Goal: Check status: Check status

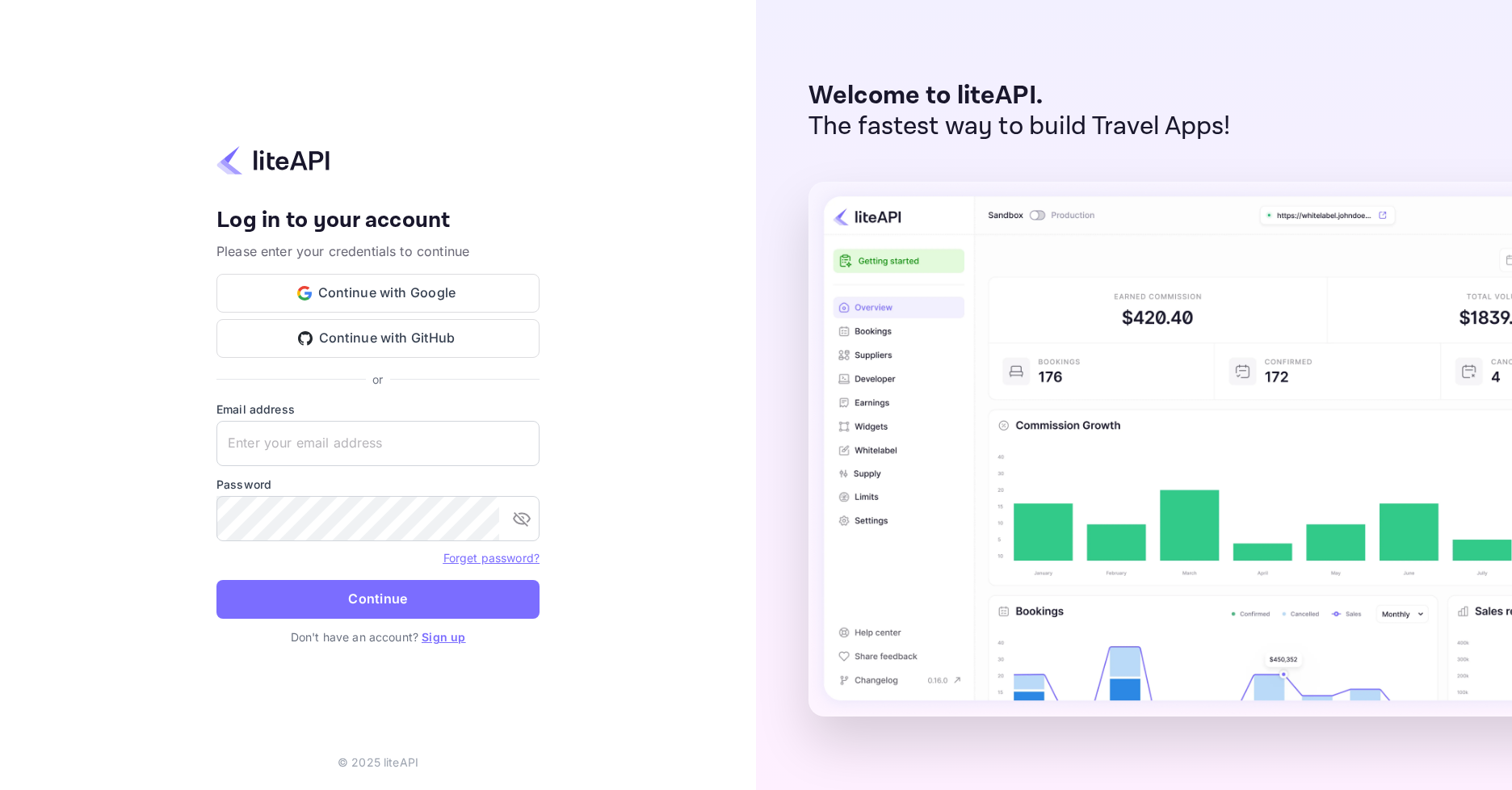
type input "adminpassword_support@yandex-team.ru"
click at [386, 623] on form "Email address adminpassword_support@yandex-team.ru ​ Password ​ Forget password…" at bounding box center [378, 515] width 323 height 228
click at [387, 600] on button "Continue" at bounding box center [378, 599] width 323 height 39
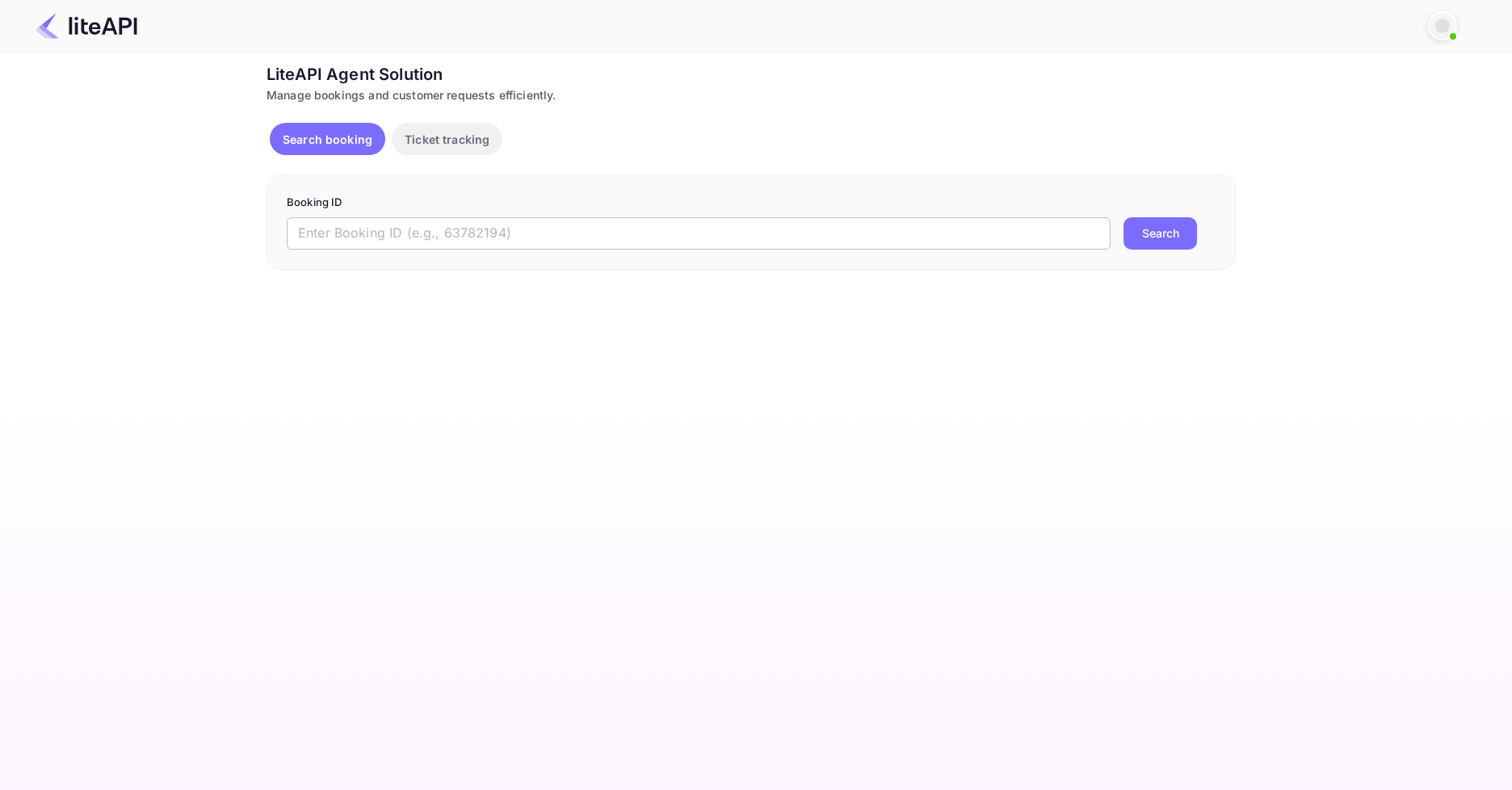
click at [555, 239] on input "text" at bounding box center [699, 233] width 824 height 32
paste input "8771956"
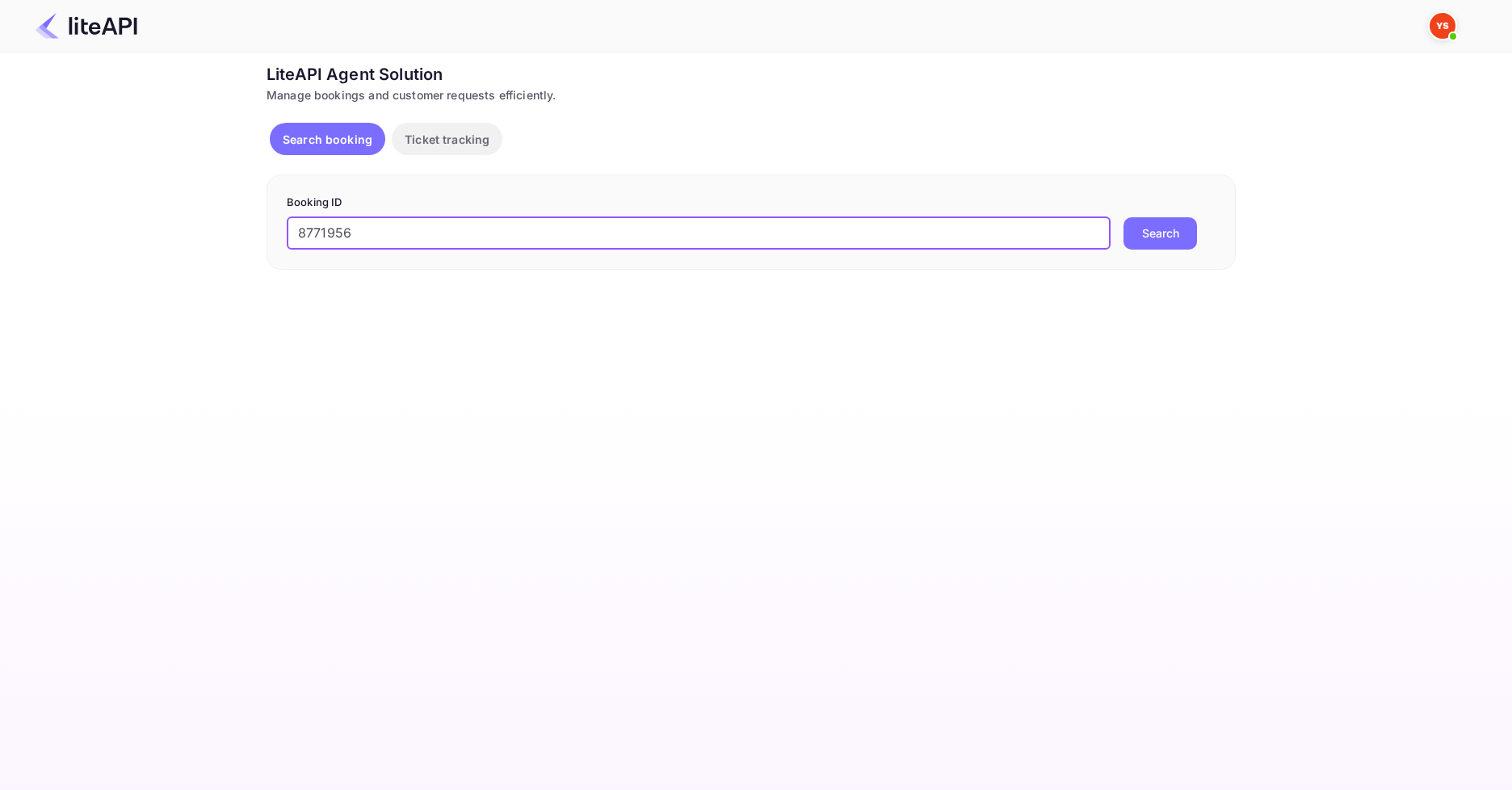
type input "8771956"
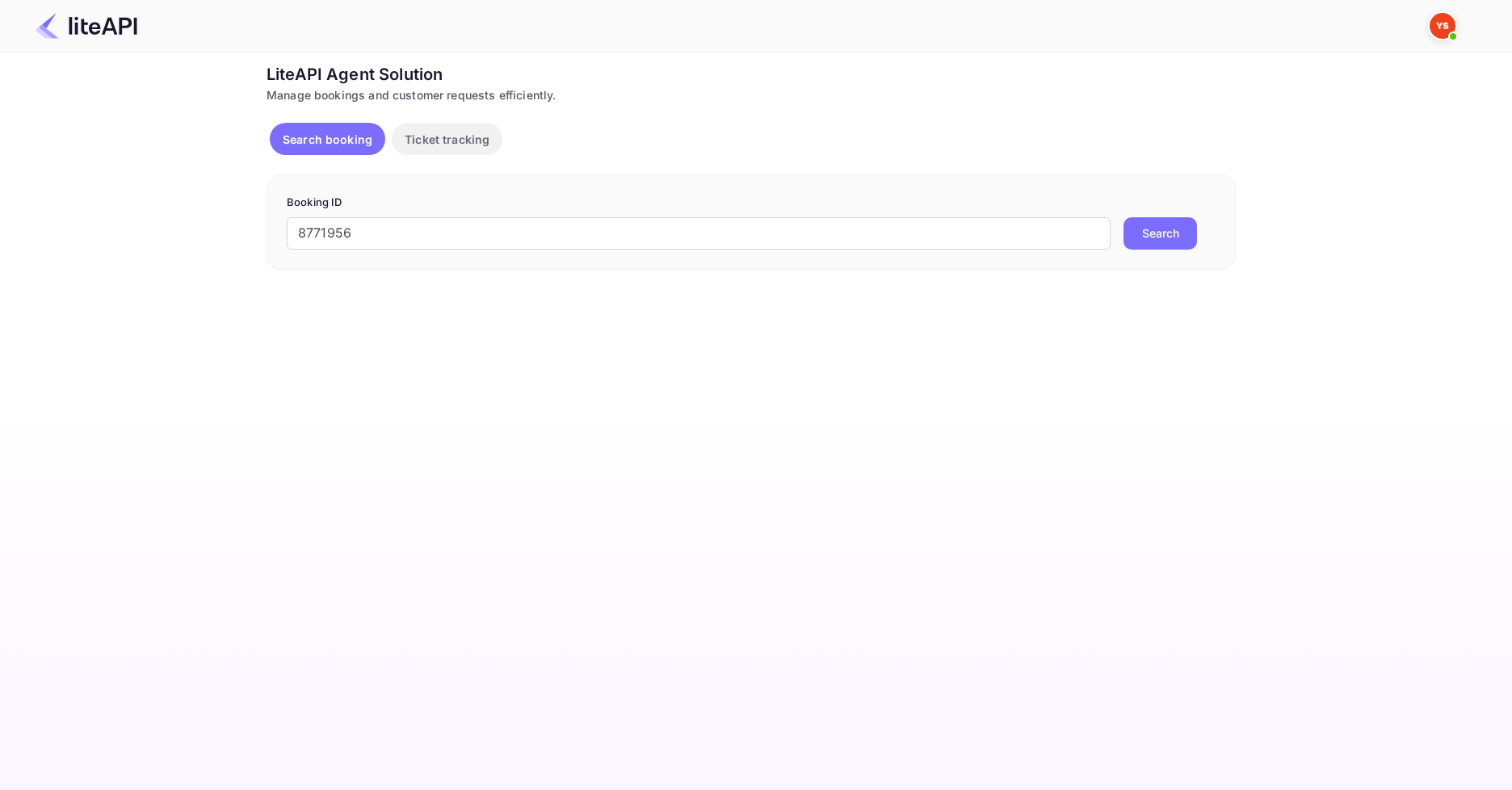
click at [1148, 228] on button "Search" at bounding box center [1160, 233] width 73 height 32
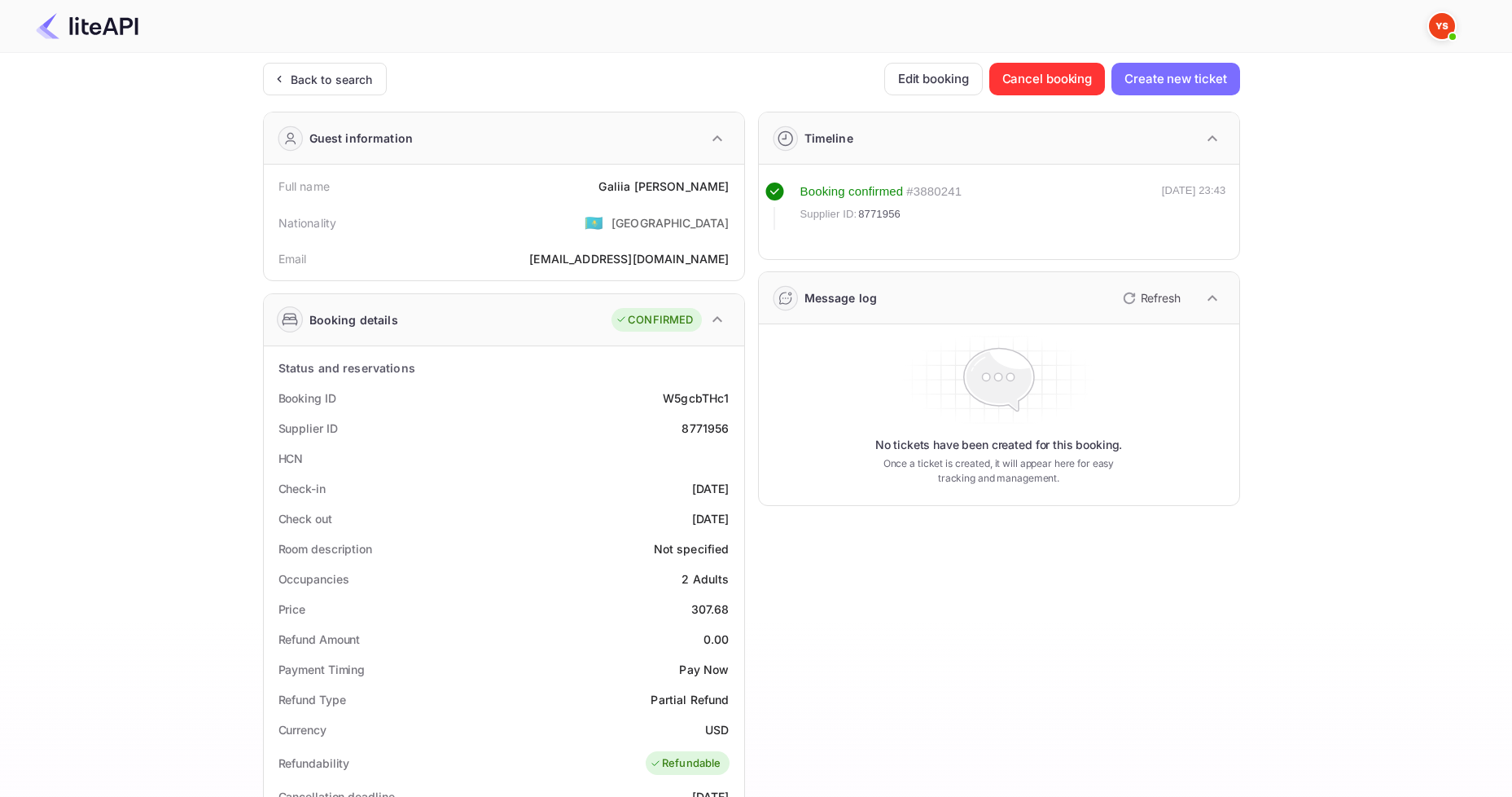
click at [839, 425] on div "No tickets have been created for this booking. Once a ticket is created, it wil…" at bounding box center [999, 415] width 467 height 168
drag, startPoint x: 617, startPoint y: 189, endPoint x: 727, endPoint y: 187, distance: 110.0
click at [727, 187] on div "Full name Galiia Kamoldinova" at bounding box center [504, 186] width 467 height 30
copy div "Galiia Kamoldinova"
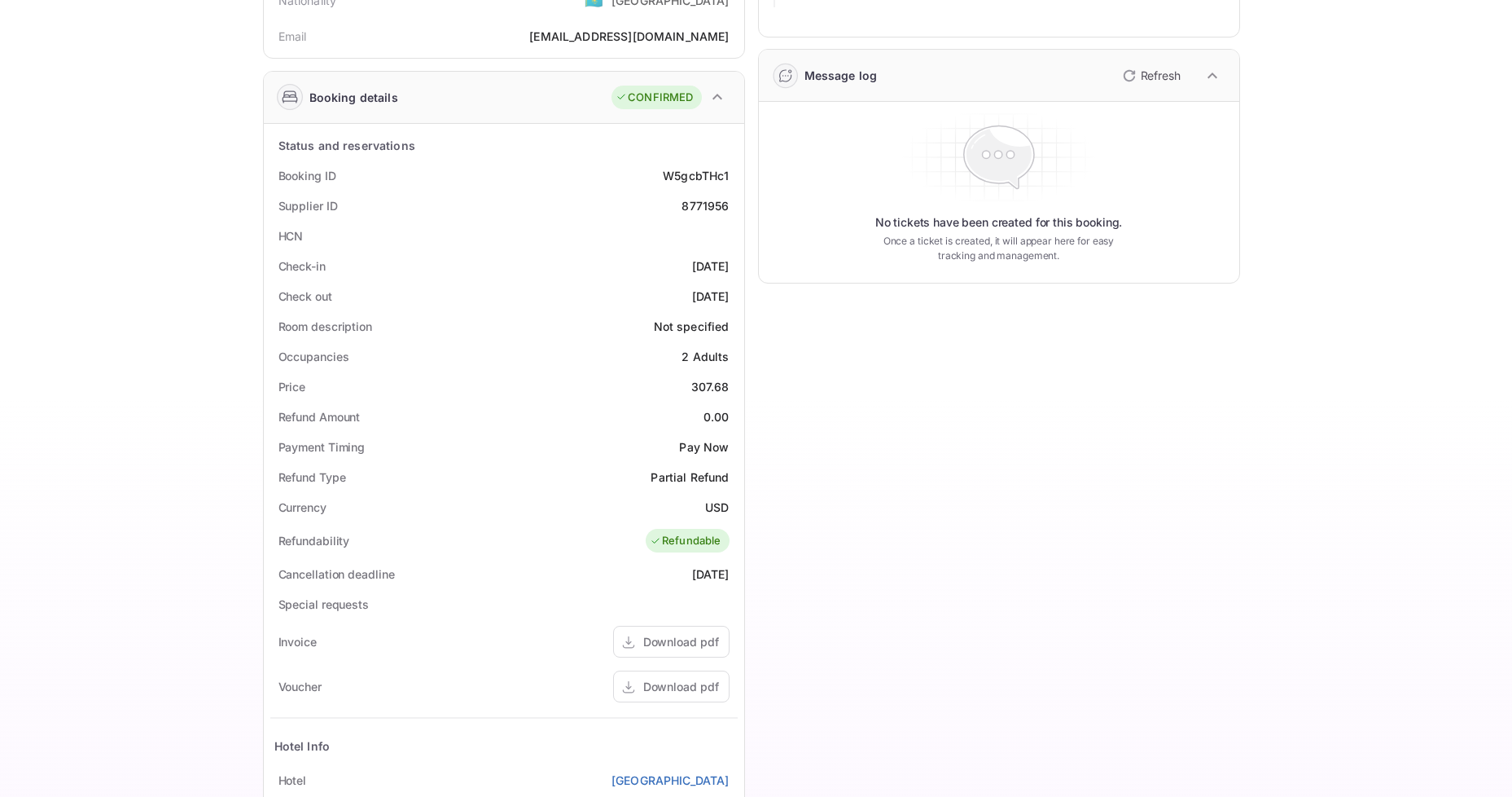
scroll to position [245, 0]
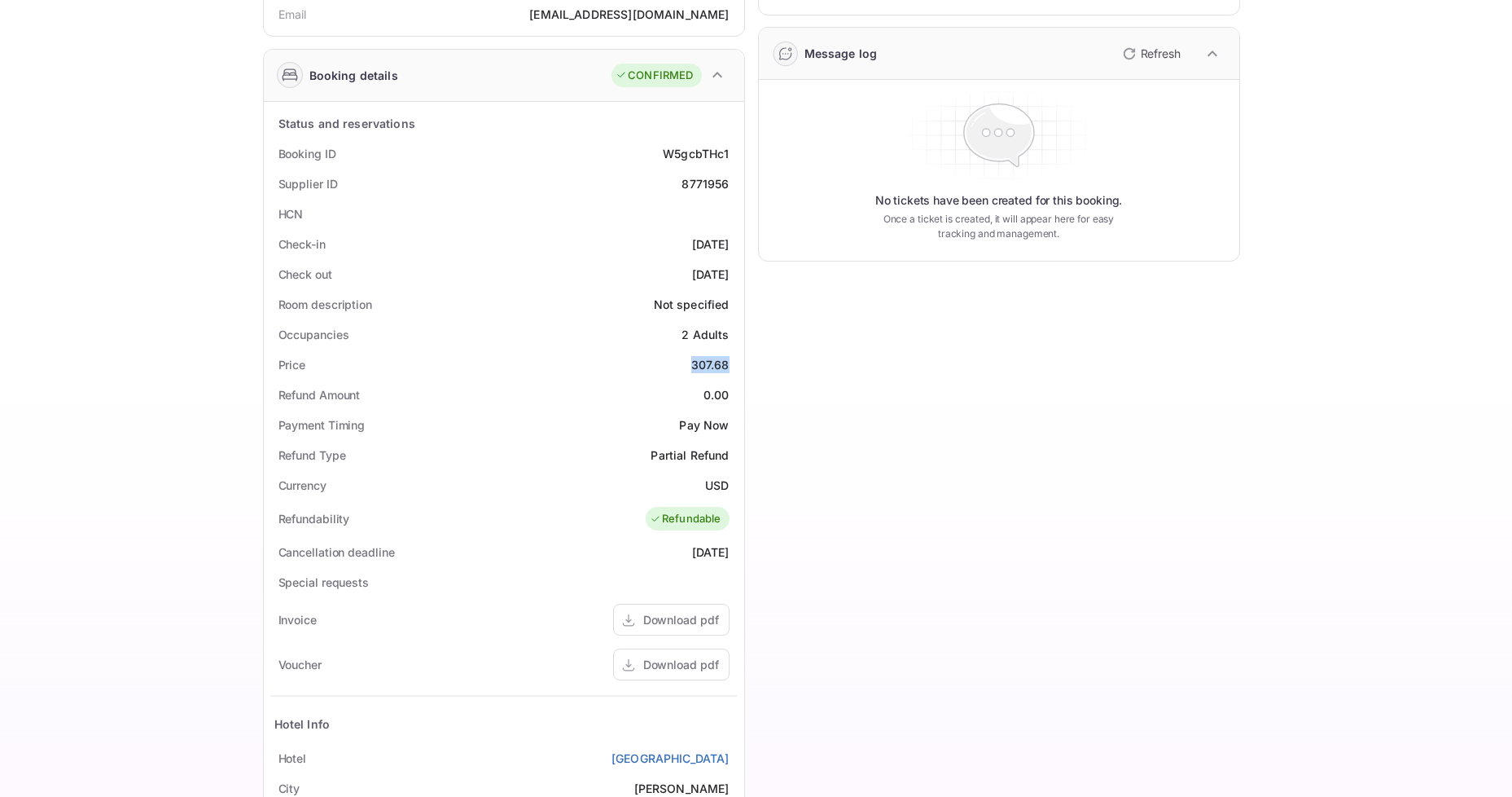
drag, startPoint x: 688, startPoint y: 364, endPoint x: 730, endPoint y: 364, distance: 42.0
click at [730, 364] on div "Price 307.68" at bounding box center [504, 364] width 467 height 30
copy div "307.68"
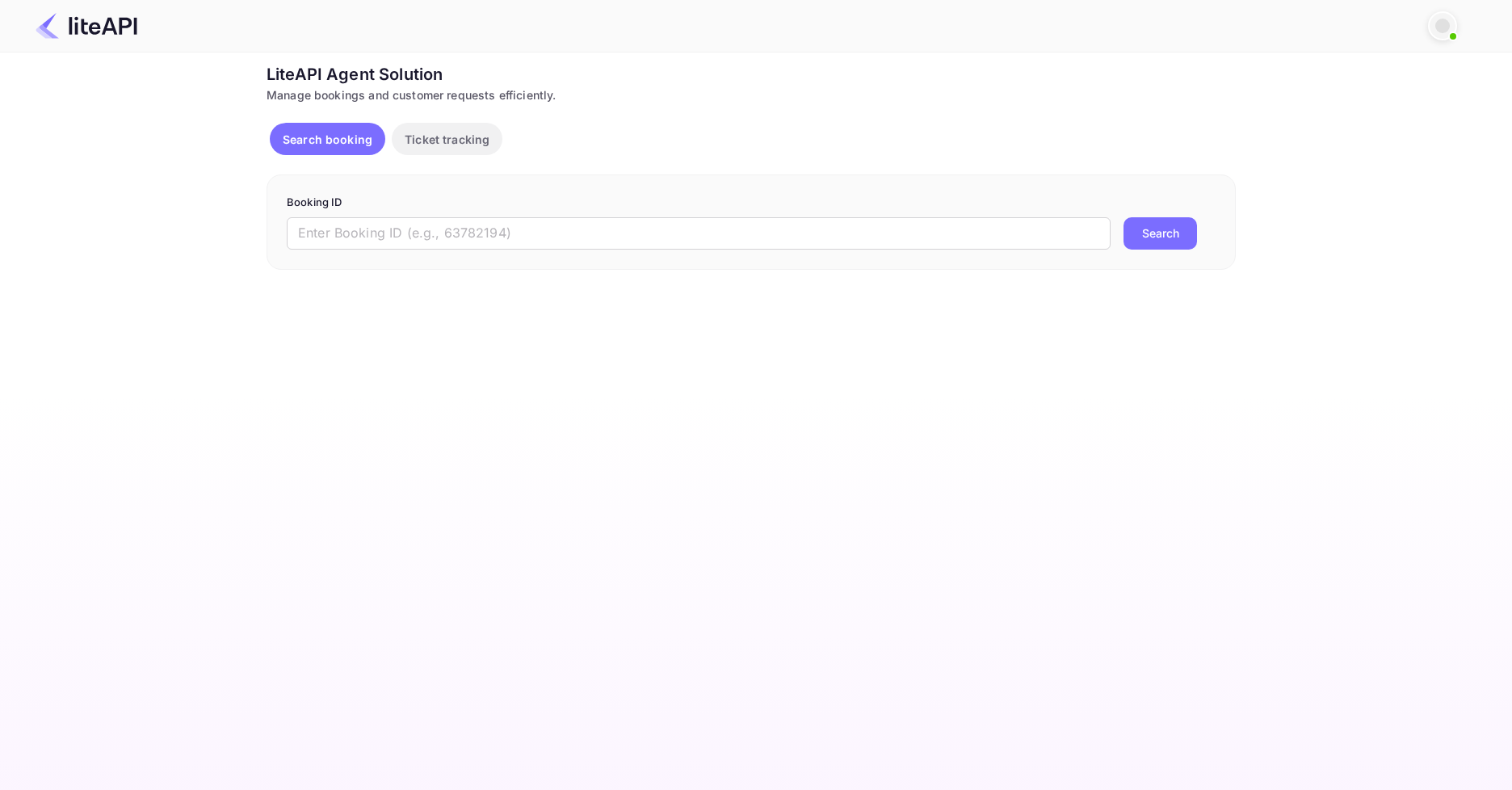
click at [482, 214] on form "Booking ID ​ Search" at bounding box center [751, 222] width 929 height 55
click at [473, 225] on input "text" at bounding box center [699, 233] width 824 height 32
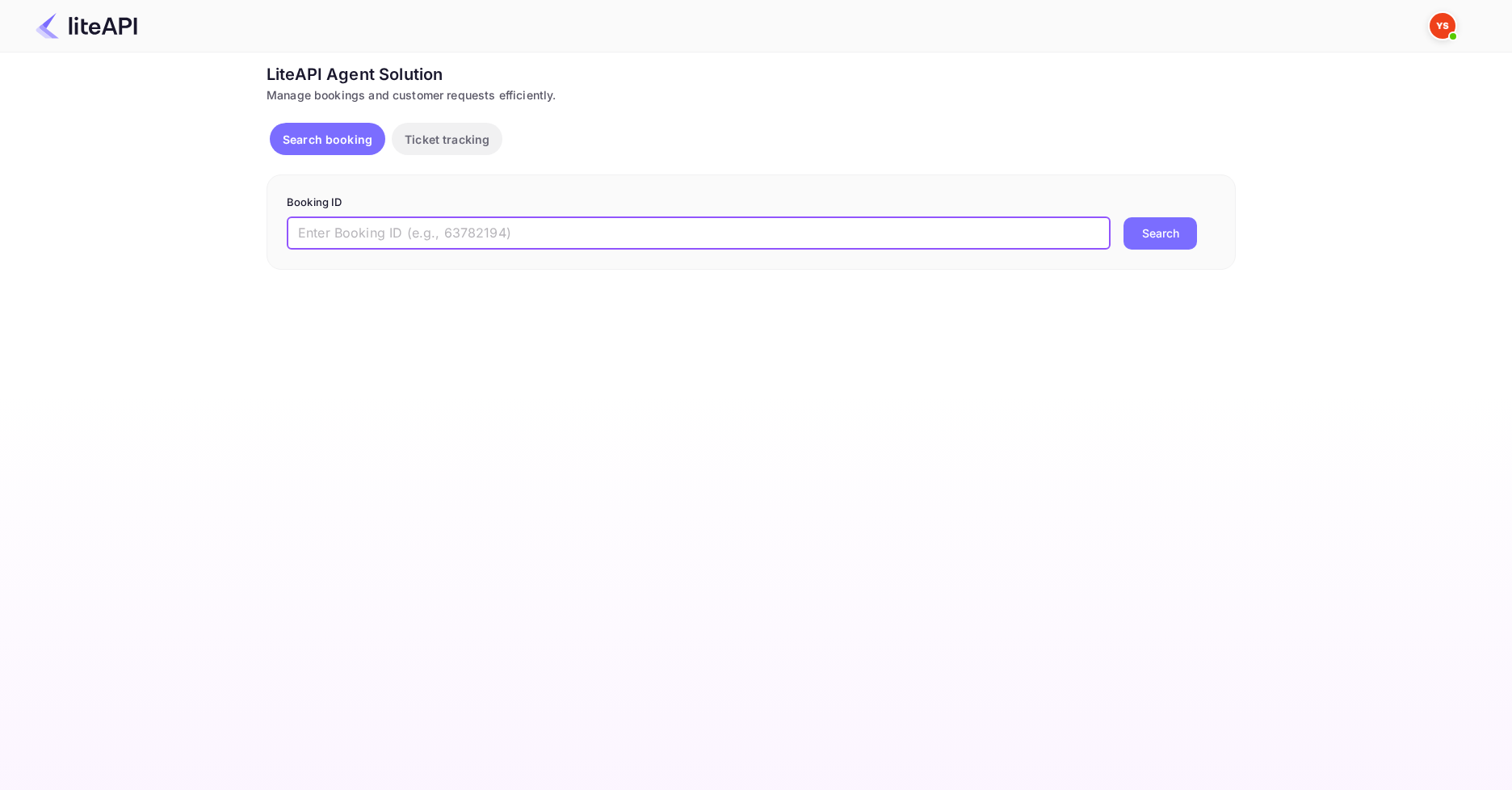
paste input "8650230"
type input "8650230"
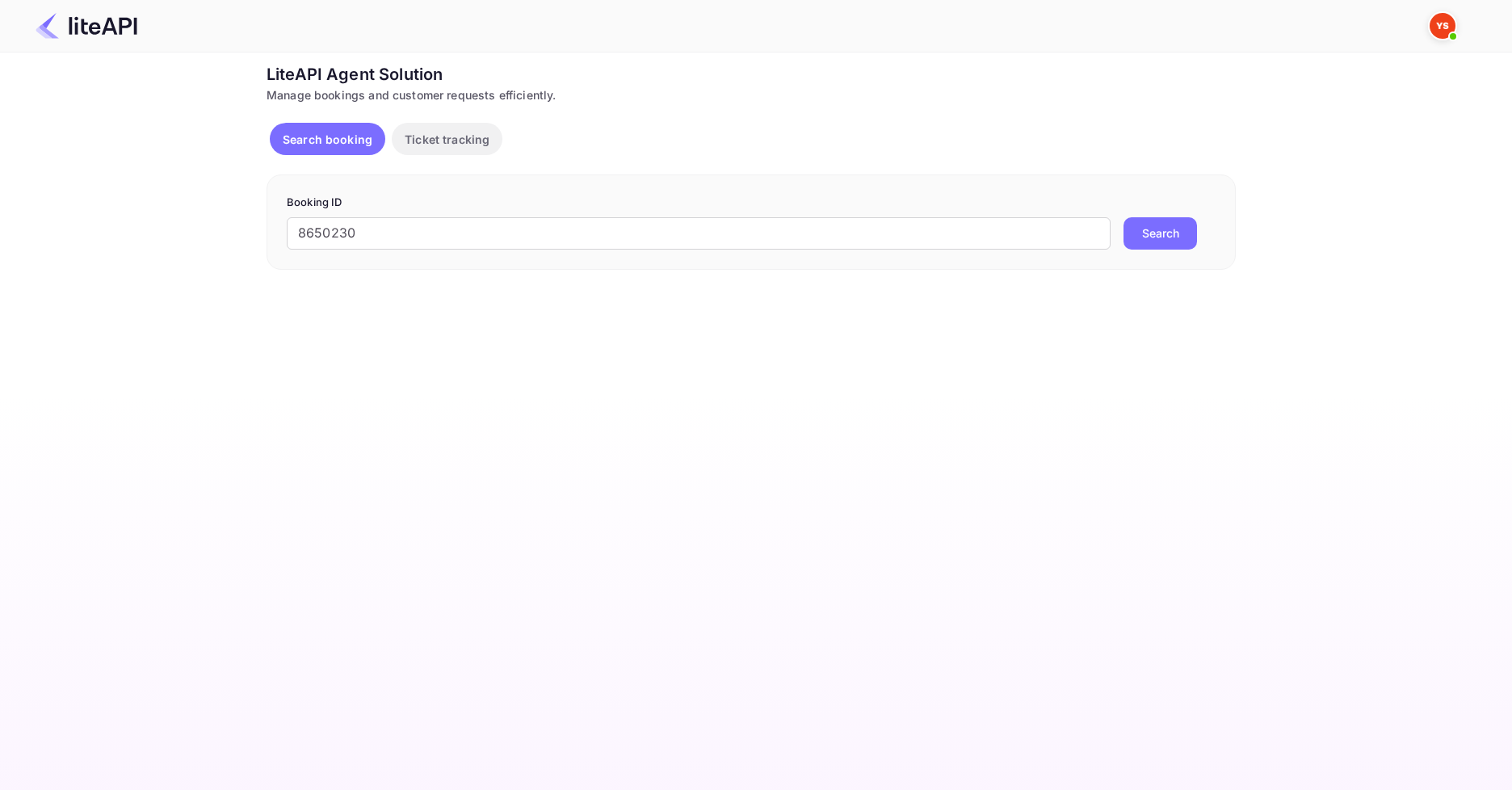
click at [1155, 244] on button "Search" at bounding box center [1160, 233] width 73 height 32
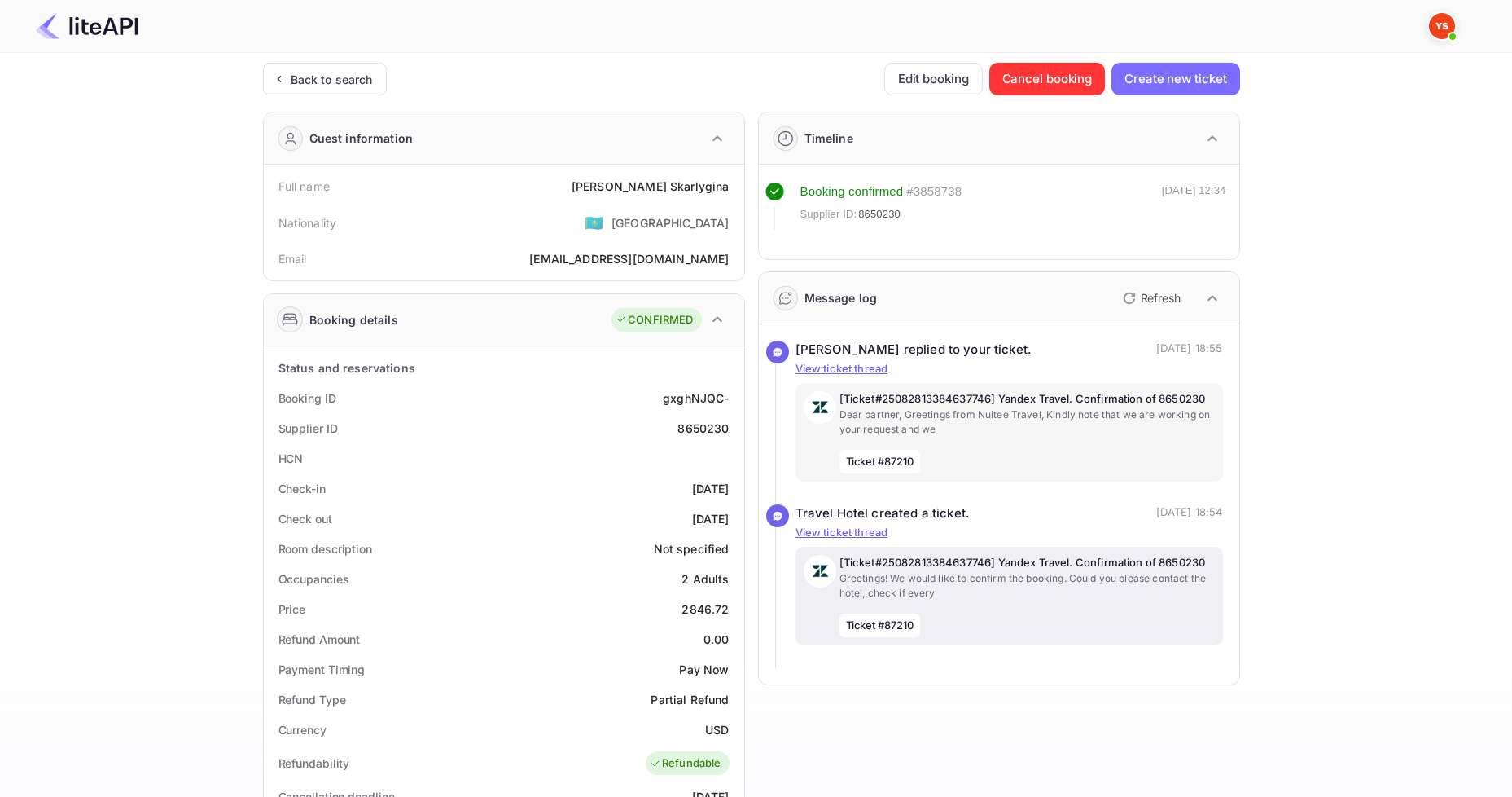
click at [1044, 601] on div "[Ticket#25082813384637746] Yandex Travel. Confirmation of 8650230 Greetings! We…" at bounding box center [1027, 596] width 375 height 82
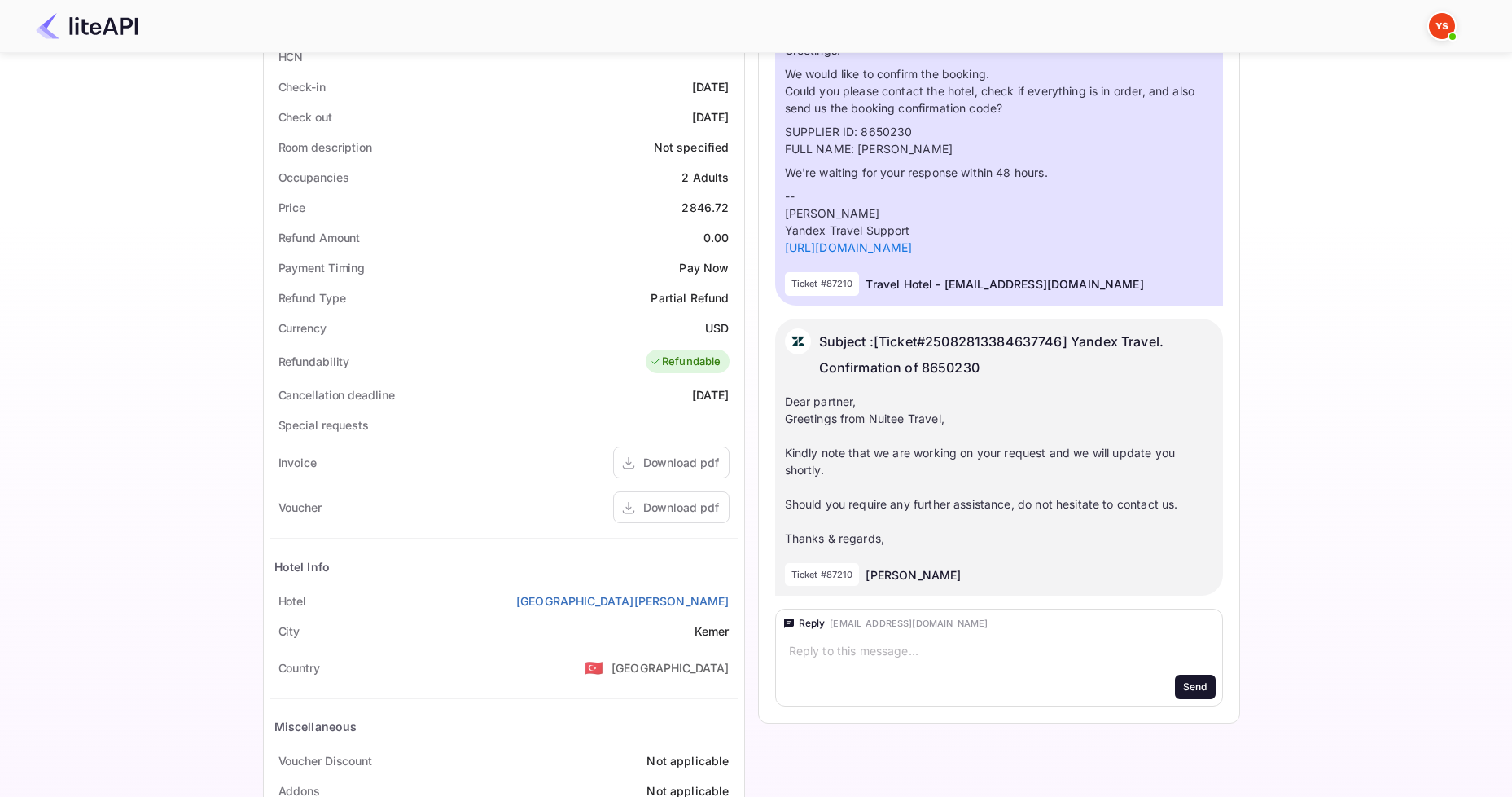
scroll to position [408, 0]
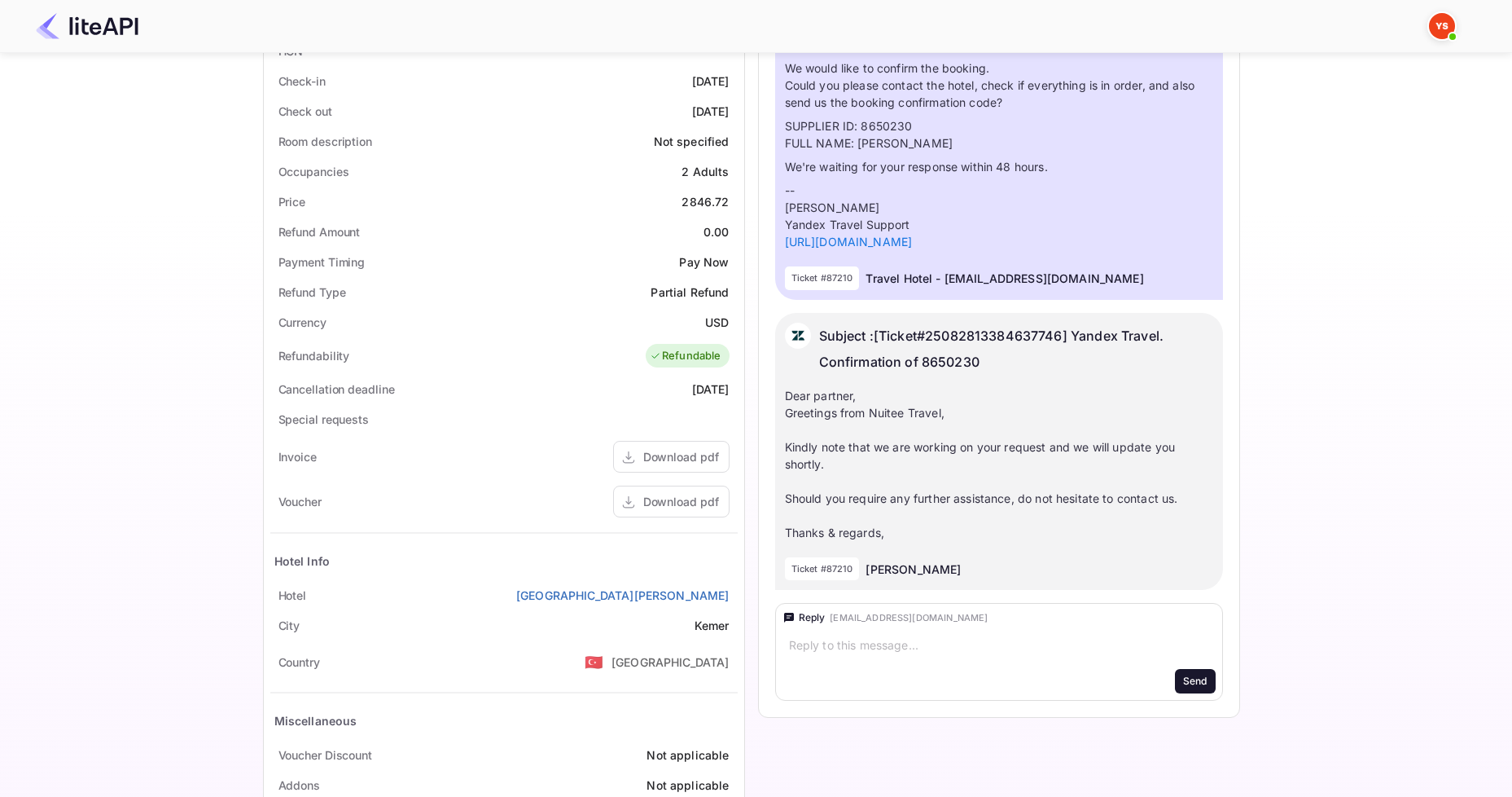
click at [1047, 550] on div "Subject : [Ticket#25082813384637746] Yandex Travel. Confirmation of 8650230 Dea…" at bounding box center [999, 452] width 448 height 278
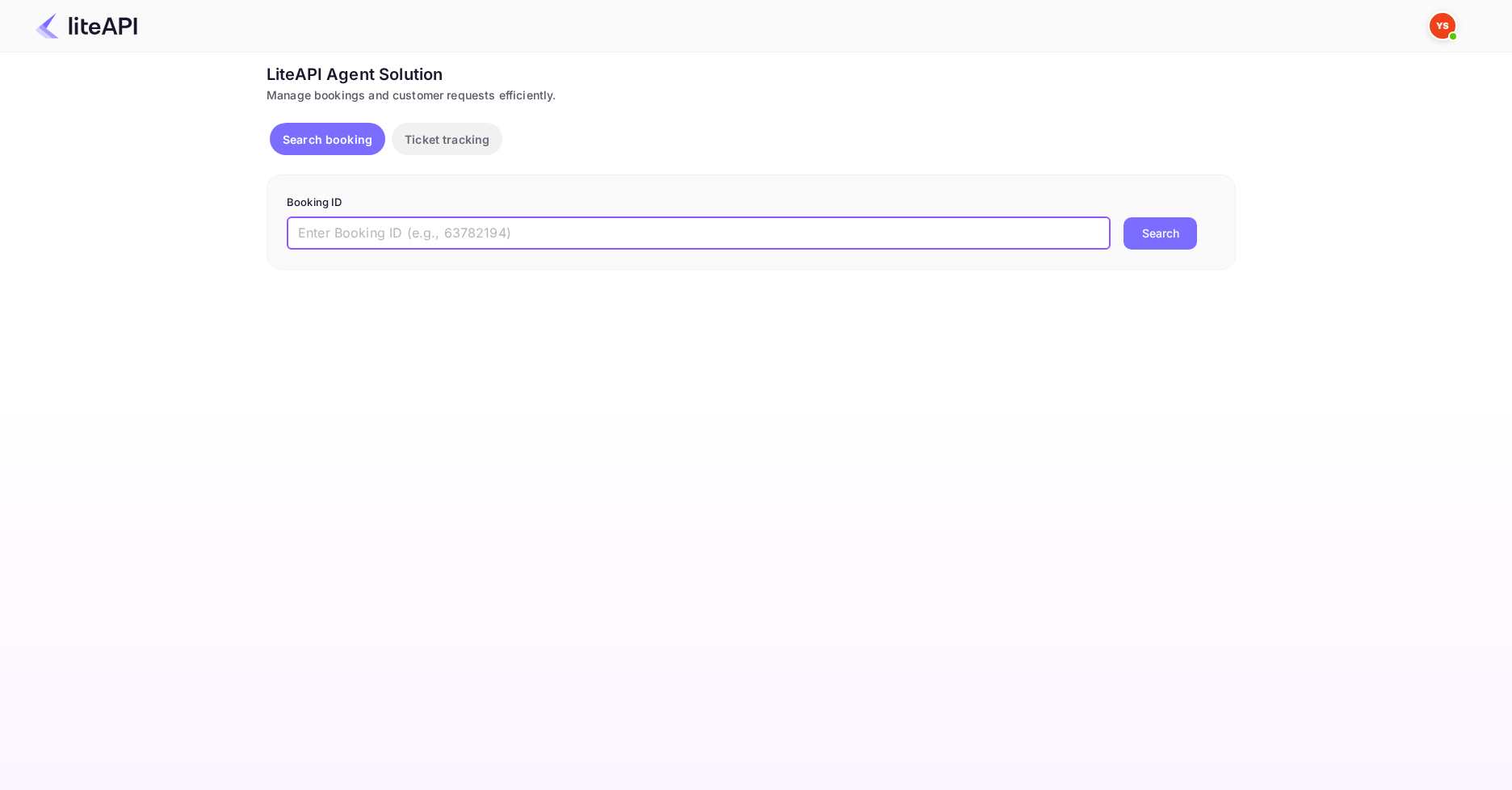
paste input "8792513"
type input "8792513"
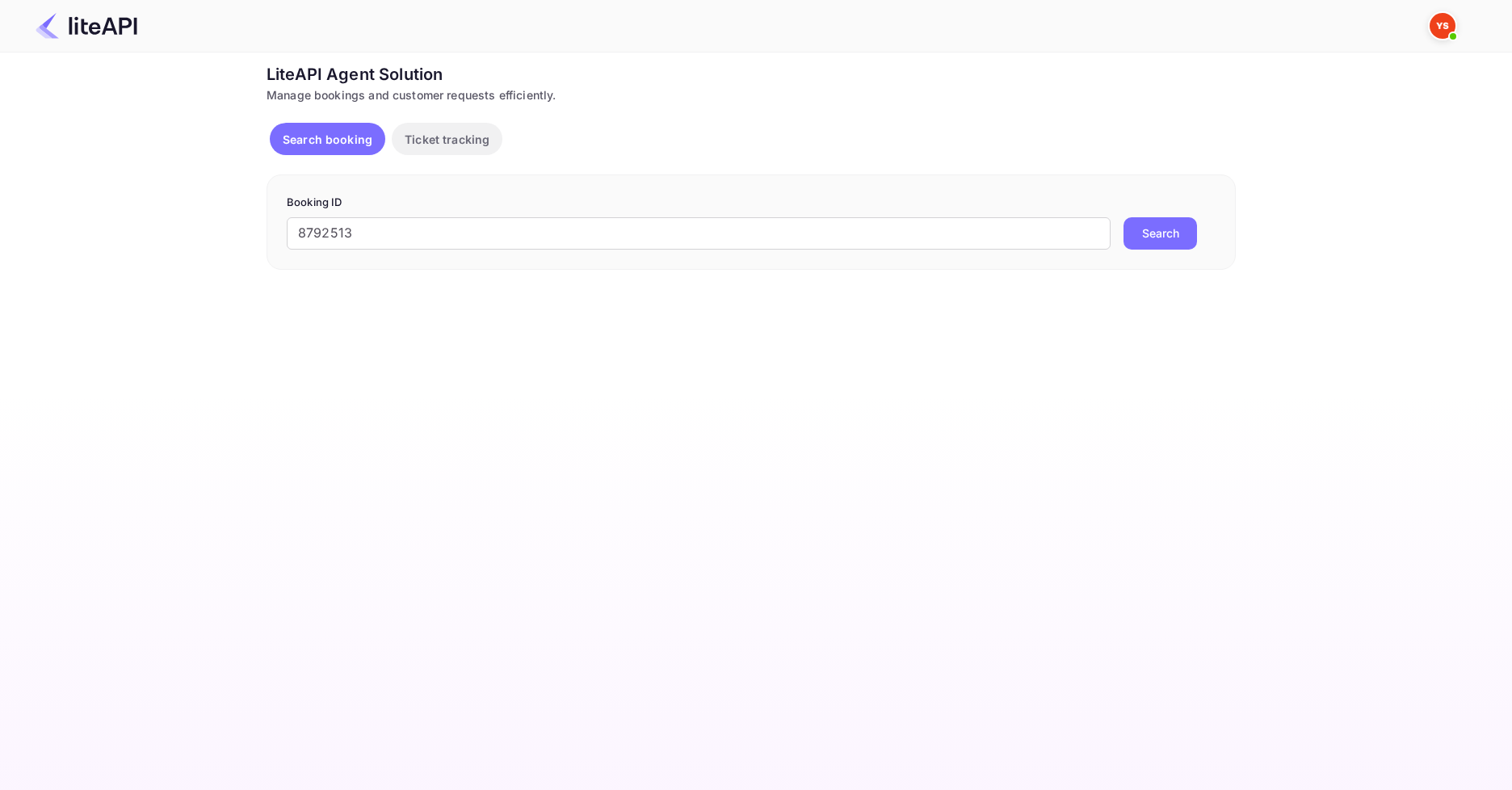
click at [1144, 236] on button "Search" at bounding box center [1160, 233] width 73 height 32
